Goal: Navigation & Orientation: Go to known website

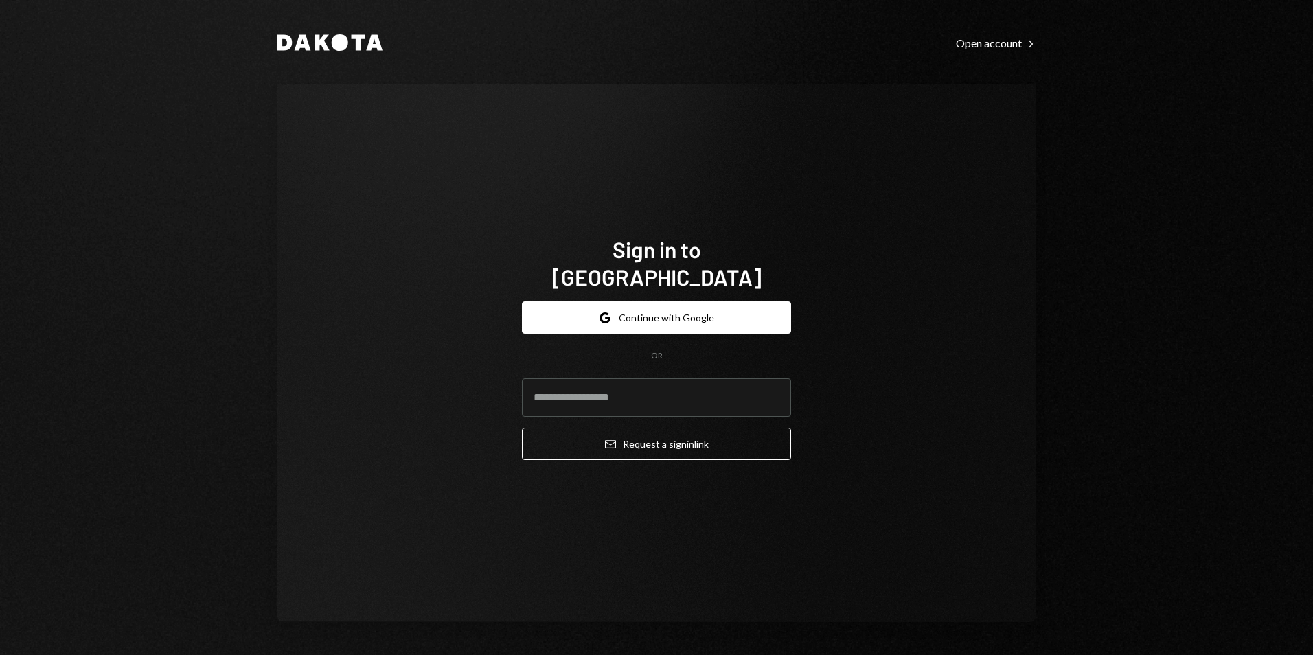
click at [720, 290] on div "Google Continue with Google OR Email Request a sign in link" at bounding box center [656, 380] width 269 height 181
click at [716, 301] on button "Google Continue with Google" at bounding box center [656, 317] width 269 height 32
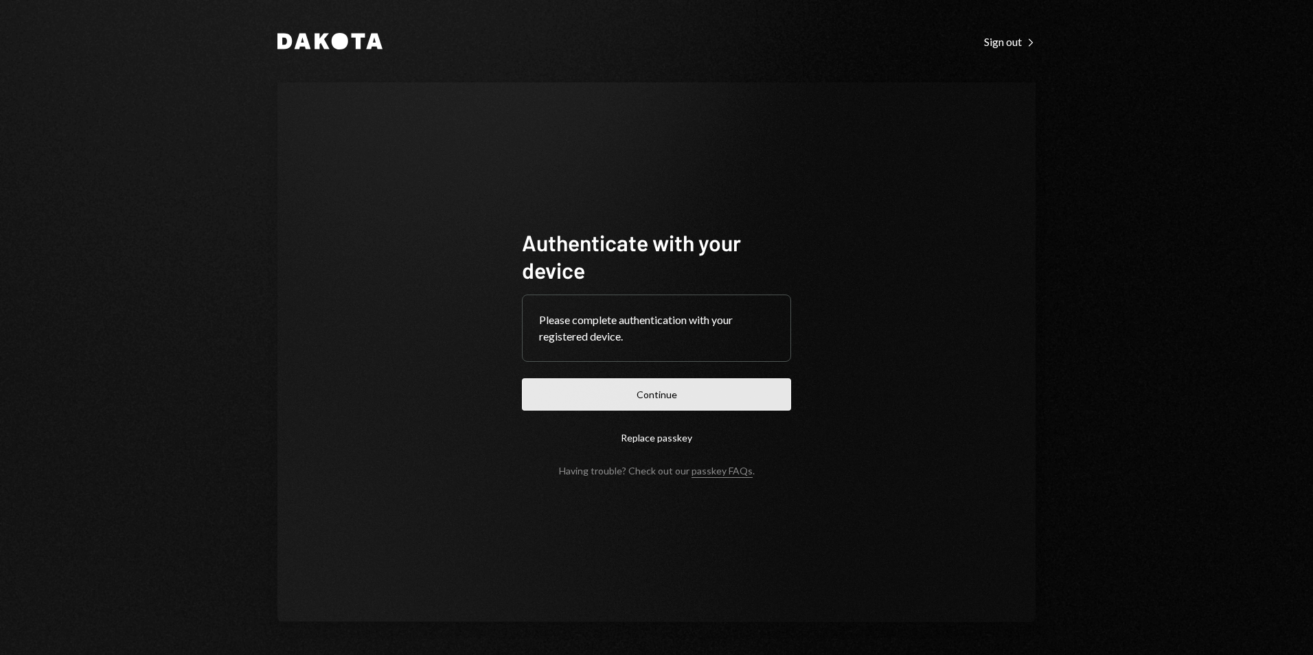
click at [638, 389] on button "Continue" at bounding box center [656, 394] width 269 height 32
